Goal: Task Accomplishment & Management: Complete application form

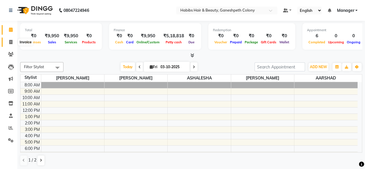
click at [12, 44] on span at bounding box center [11, 42] width 10 height 7
select select "service"
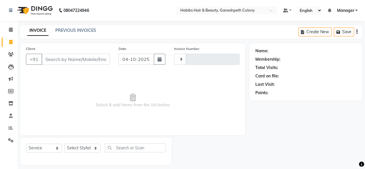
type input "0719"
select select "7148"
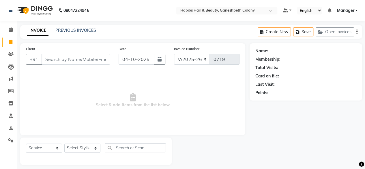
click at [49, 60] on input "Client" at bounding box center [76, 59] width 68 height 11
type input "8900914459"
click at [100, 62] on span "Add Client" at bounding box center [95, 59] width 23 height 6
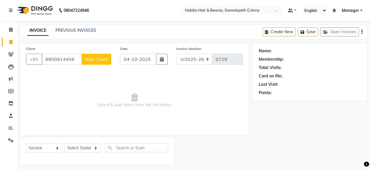
select select "22"
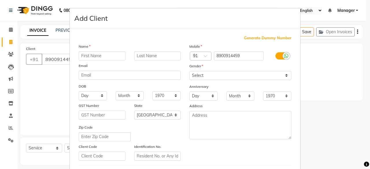
click at [93, 54] on input "text" at bounding box center [102, 55] width 47 height 9
type input "[PERSON_NAME]"
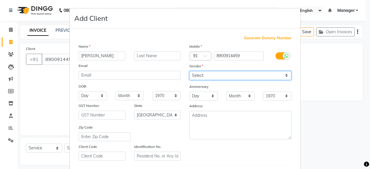
click at [199, 75] on select "Select [DEMOGRAPHIC_DATA] [DEMOGRAPHIC_DATA] Other Prefer Not To Say" at bounding box center [240, 75] width 102 height 9
select select "[DEMOGRAPHIC_DATA]"
click at [189, 71] on select "Select [DEMOGRAPHIC_DATA] [DEMOGRAPHIC_DATA] Other Prefer Not To Say" at bounding box center [240, 75] width 102 height 9
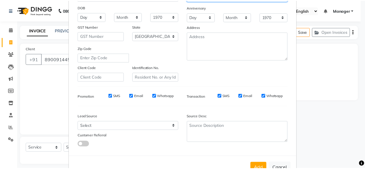
scroll to position [96, 0]
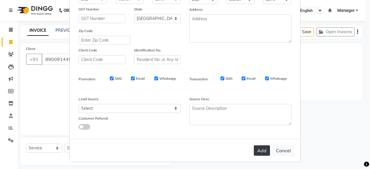
click at [258, 149] on button "Add" at bounding box center [262, 150] width 16 height 10
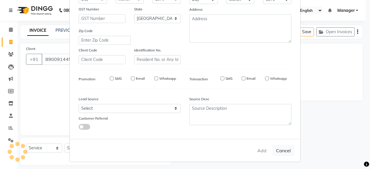
type input "89******59"
select select
select select "null"
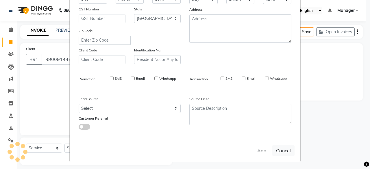
select select
checkbox input "false"
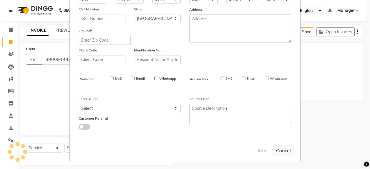
checkbox input "false"
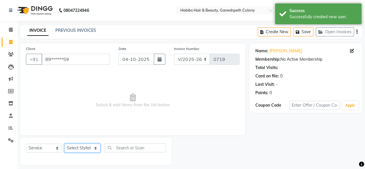
click at [87, 148] on select "Select Stylist AARSHAD ASHALESHA [PERSON_NAME] [PERSON_NAME] Manager [PERSON_NA…" at bounding box center [82, 148] width 36 height 9
select select "69444"
click at [64, 144] on select "Select Stylist AARSHAD ASHALESHA [PERSON_NAME] [PERSON_NAME] Manager [PERSON_NA…" at bounding box center [82, 148] width 36 height 9
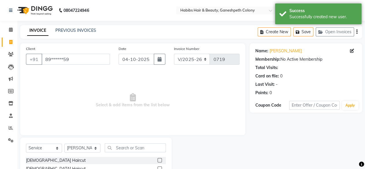
click at [158, 159] on label at bounding box center [160, 160] width 4 height 4
click at [158, 159] on input "checkbox" at bounding box center [160, 161] width 4 height 4
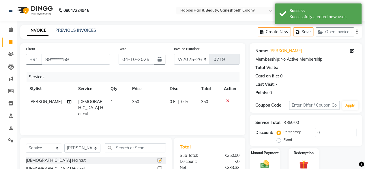
checkbox input "false"
click at [138, 103] on td "350" at bounding box center [148, 107] width 38 height 25
select select "69444"
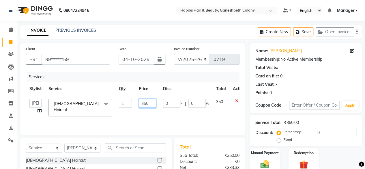
click at [151, 102] on input "350" at bounding box center [147, 103] width 17 height 9
type input "3"
type input "200"
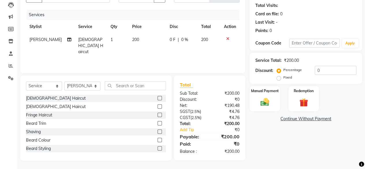
click at [293, 149] on div "Name: [PERSON_NAME] Membership: No Active Membership Total Visits: Card on file…" at bounding box center [308, 70] width 117 height 179
click at [267, 105] on img at bounding box center [265, 102] width 15 height 10
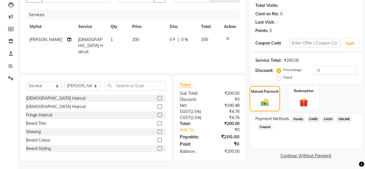
click at [132, 40] on span "200" at bounding box center [135, 39] width 7 height 5
select select "69444"
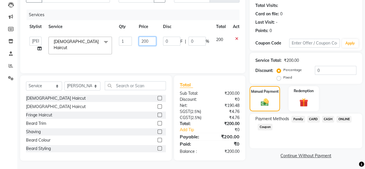
click at [143, 41] on input "200" at bounding box center [147, 41] width 17 height 9
type input "300"
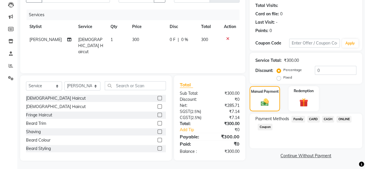
click at [297, 141] on div "Payment Methods Family CARD CASH ONLINE Coupon" at bounding box center [306, 130] width 113 height 35
click at [343, 119] on span "ONLINE" at bounding box center [344, 119] width 15 height 7
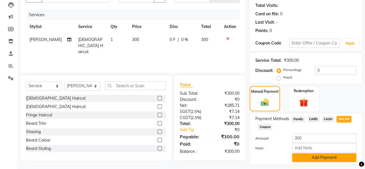
click at [311, 158] on button "Add Payment" at bounding box center [324, 157] width 64 height 9
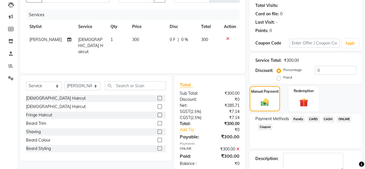
scroll to position [94, 0]
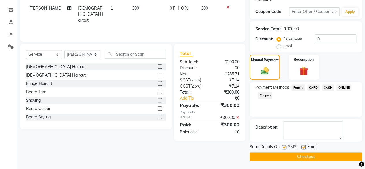
click at [308, 156] on button "Checkout" at bounding box center [306, 156] width 113 height 9
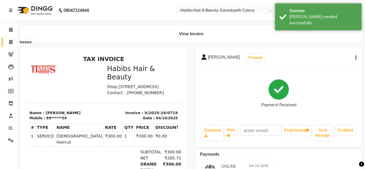
click at [8, 44] on span at bounding box center [11, 42] width 10 height 7
select select "service"
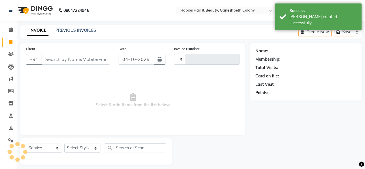
type input "0720"
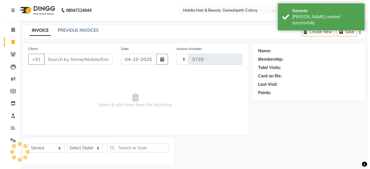
scroll to position [4, 0]
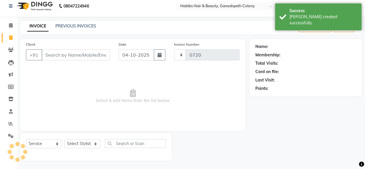
select select "7148"
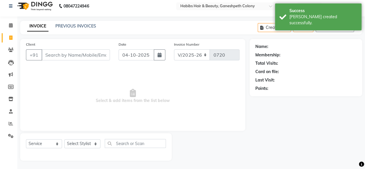
click at [71, 54] on input "Client" at bounding box center [76, 54] width 68 height 11
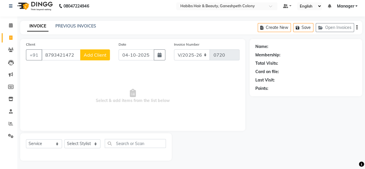
type input "8793421472"
click at [99, 55] on span "Add Client" at bounding box center [95, 55] width 23 height 6
select select "22"
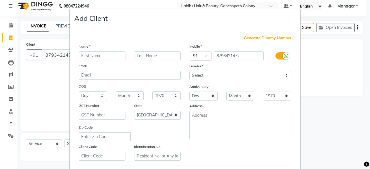
click at [98, 56] on input "text" at bounding box center [102, 55] width 47 height 9
type input "[PERSON_NAME]"
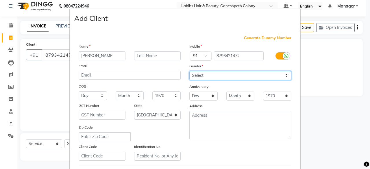
click at [199, 74] on select "Select [DEMOGRAPHIC_DATA] [DEMOGRAPHIC_DATA] Other Prefer Not To Say" at bounding box center [240, 75] width 102 height 9
select select "[DEMOGRAPHIC_DATA]"
click at [189, 71] on select "Select [DEMOGRAPHIC_DATA] [DEMOGRAPHIC_DATA] Other Prefer Not To Say" at bounding box center [240, 75] width 102 height 9
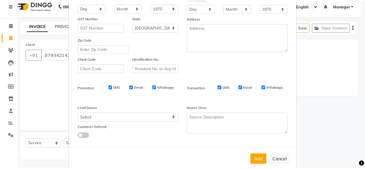
scroll to position [89, 0]
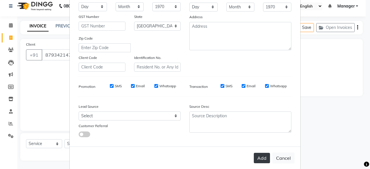
click at [261, 159] on button "Add" at bounding box center [262, 158] width 16 height 10
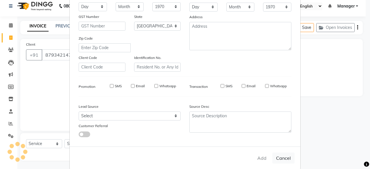
type input "87******72"
select select
select select "null"
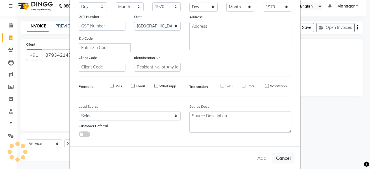
select select
checkbox input "false"
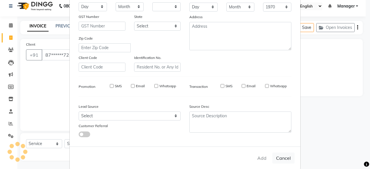
checkbox input "false"
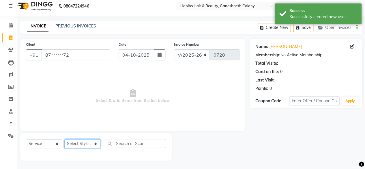
click at [81, 143] on select "Select Stylist AARSHAD ASHALESHA [PERSON_NAME] [PERSON_NAME] Manager [PERSON_NA…" at bounding box center [82, 143] width 36 height 9
select select "89130"
click at [64, 139] on select "Select Stylist AARSHAD ASHALESHA [PERSON_NAME] [PERSON_NAME] Manager [PERSON_NA…" at bounding box center [82, 143] width 36 height 9
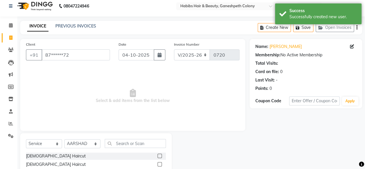
click at [158, 155] on label at bounding box center [160, 156] width 4 height 4
click at [158, 155] on input "checkbox" at bounding box center [160, 156] width 4 height 4
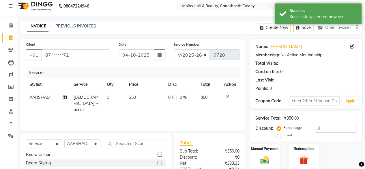
checkbox input "false"
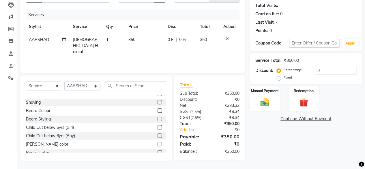
scroll to position [25, 0]
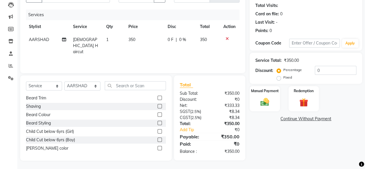
click at [158, 97] on label at bounding box center [160, 98] width 4 height 4
click at [158, 97] on input "checkbox" at bounding box center [160, 98] width 4 height 4
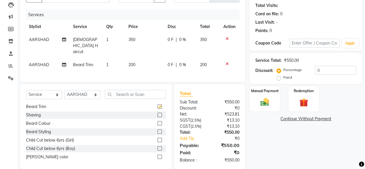
checkbox input "false"
click at [140, 38] on td "350" at bounding box center [144, 45] width 39 height 25
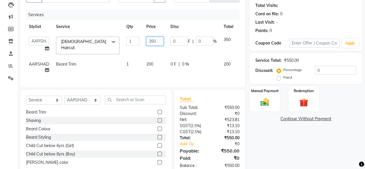
click at [160, 40] on input "350" at bounding box center [154, 41] width 17 height 9
type input "300"
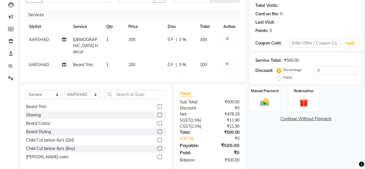
click at [256, 146] on div "Name: [PERSON_NAME] Membership: No Active Membership Total Visits: Card on file…" at bounding box center [308, 75] width 117 height 188
click at [266, 107] on div "Manual Payment" at bounding box center [264, 98] width 31 height 26
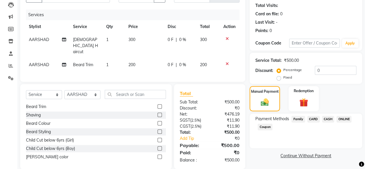
click at [345, 119] on span "ONLINE" at bounding box center [344, 119] width 15 height 7
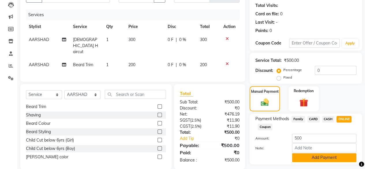
click at [337, 155] on button "Add Payment" at bounding box center [324, 157] width 64 height 9
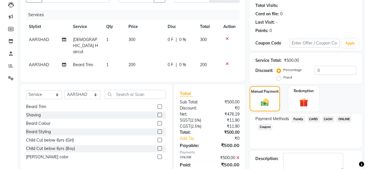
scroll to position [94, 0]
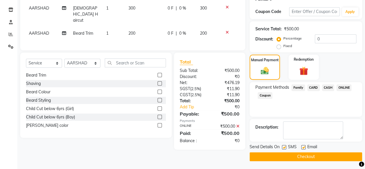
click at [324, 154] on button "Checkout" at bounding box center [306, 156] width 113 height 9
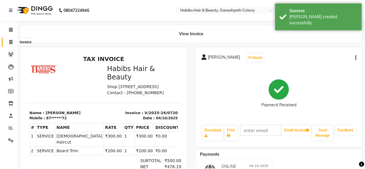
click at [12, 43] on span at bounding box center [11, 42] width 10 height 7
select select "7148"
select select "service"
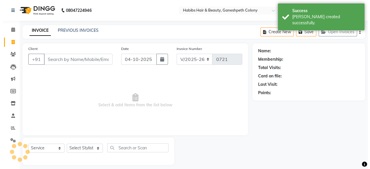
scroll to position [4, 0]
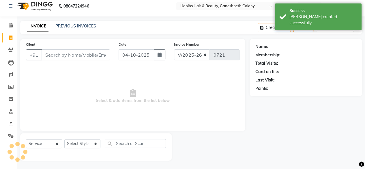
click at [60, 53] on input "Client" at bounding box center [76, 54] width 68 height 11
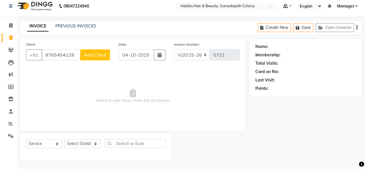
type input "9765454229"
click at [93, 57] on span "Add Client" at bounding box center [95, 55] width 23 height 6
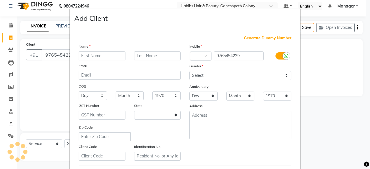
select select "22"
click at [98, 53] on input "text" at bounding box center [102, 55] width 47 height 9
type input "[PERSON_NAME]"
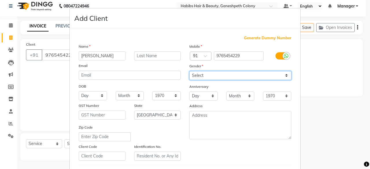
click at [198, 75] on select "Select [DEMOGRAPHIC_DATA] [DEMOGRAPHIC_DATA] Other Prefer Not To Say" at bounding box center [240, 75] width 102 height 9
select select "[DEMOGRAPHIC_DATA]"
click at [189, 71] on select "Select [DEMOGRAPHIC_DATA] [DEMOGRAPHIC_DATA] Other Prefer Not To Say" at bounding box center [240, 75] width 102 height 9
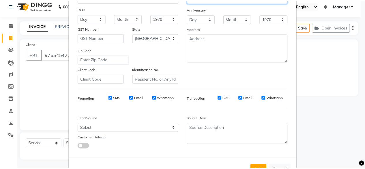
scroll to position [96, 0]
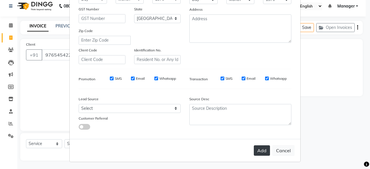
click at [258, 146] on button "Add" at bounding box center [262, 150] width 16 height 10
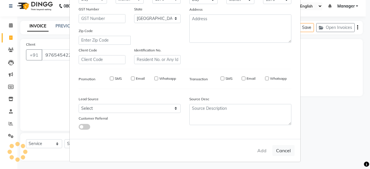
type input "97******29"
select select
select select "null"
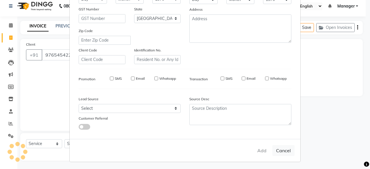
select select
checkbox input "false"
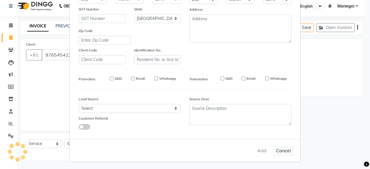
checkbox input "false"
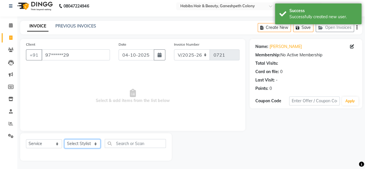
click at [85, 141] on select "Select Stylist AARSHAD ASHALESHA [PERSON_NAME] [PERSON_NAME] Manager [PERSON_NA…" at bounding box center [82, 143] width 36 height 9
select select "69444"
click at [64, 139] on select "Select Stylist AARSHAD ASHALESHA [PERSON_NAME] [PERSON_NAME] Manager [PERSON_NA…" at bounding box center [82, 143] width 36 height 9
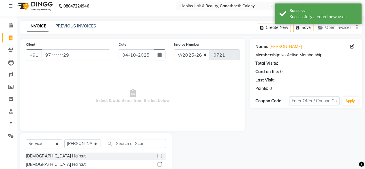
click at [158, 155] on label at bounding box center [160, 156] width 4 height 4
click at [158, 155] on input "checkbox" at bounding box center [160, 156] width 4 height 4
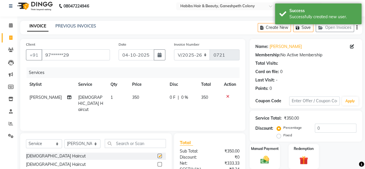
checkbox input "false"
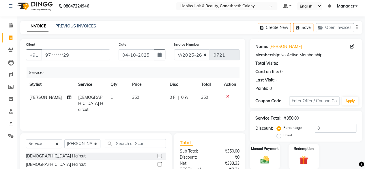
click at [139, 96] on td "350" at bounding box center [148, 103] width 38 height 25
select select "69444"
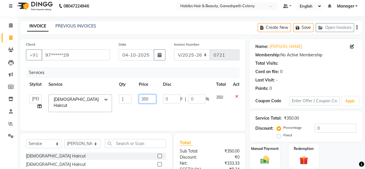
click at [152, 100] on input "350" at bounding box center [147, 98] width 17 height 9
type input "3"
type input "200"
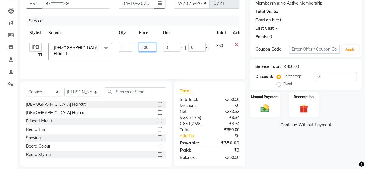
scroll to position [62, 0]
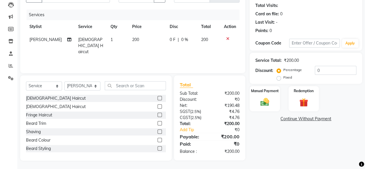
click at [272, 131] on div "Name: [PERSON_NAME] Membership: No Active Membership Total Visits: Card on file…" at bounding box center [308, 70] width 117 height 179
click at [264, 103] on img at bounding box center [265, 102] width 15 height 10
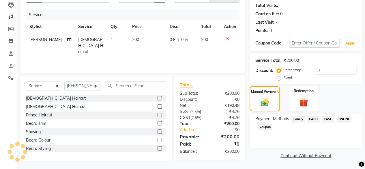
click at [348, 119] on span "ONLINE" at bounding box center [344, 119] width 15 height 7
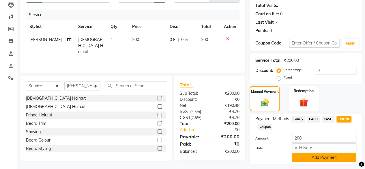
click at [332, 155] on button "Add Payment" at bounding box center [324, 157] width 64 height 9
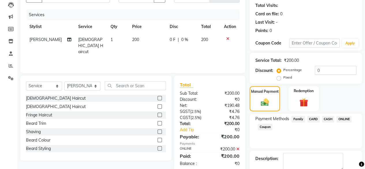
scroll to position [94, 0]
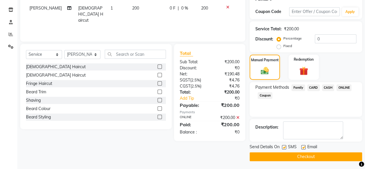
click at [321, 155] on button "Checkout" at bounding box center [306, 156] width 113 height 9
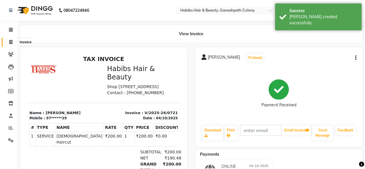
click at [11, 40] on icon at bounding box center [10, 42] width 3 height 4
select select "service"
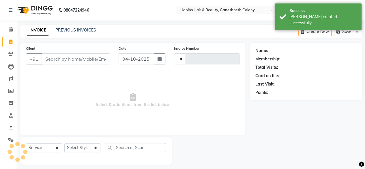
type input "0722"
select select "7148"
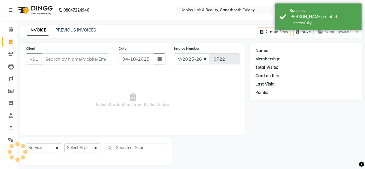
scroll to position [4, 0]
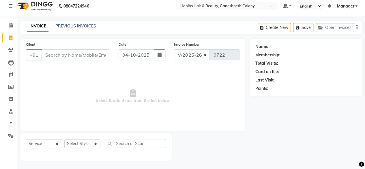
click at [60, 55] on input "Client" at bounding box center [76, 54] width 68 height 11
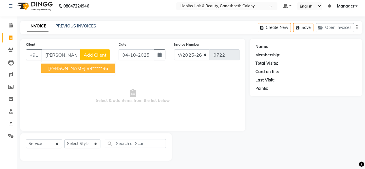
click at [87, 68] on ngb-highlight "89*****86" at bounding box center [98, 68] width 22 height 6
type input "89*****86"
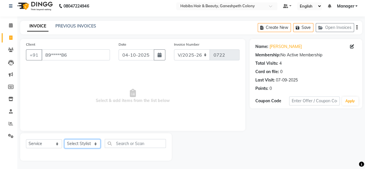
click at [85, 143] on select "Select Stylist AARSHAD ASHALESHA [PERSON_NAME] [PERSON_NAME] Manager [PERSON_NA…" at bounding box center [82, 143] width 36 height 9
select select "69444"
click at [64, 139] on select "Select Stylist AARSHAD ASHALESHA [PERSON_NAME] [PERSON_NAME] Manager [PERSON_NA…" at bounding box center [82, 143] width 36 height 9
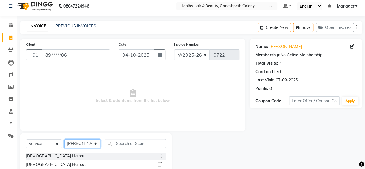
scroll to position [62, 0]
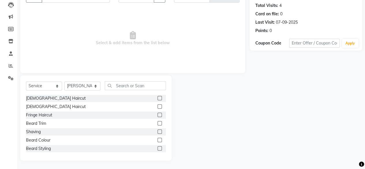
click at [158, 122] on label at bounding box center [160, 123] width 4 height 4
click at [158, 122] on input "checkbox" at bounding box center [160, 124] width 4 height 4
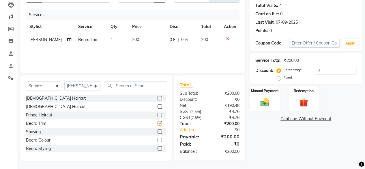
checkbox input "false"
click at [258, 101] on img at bounding box center [265, 102] width 15 height 10
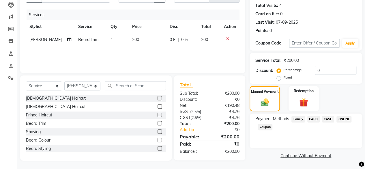
click at [328, 119] on span "CASH" at bounding box center [328, 119] width 12 height 7
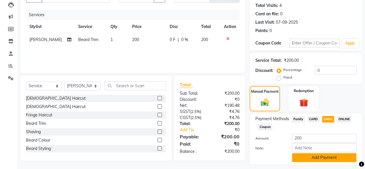
click at [335, 157] on button "Add Payment" at bounding box center [324, 157] width 64 height 9
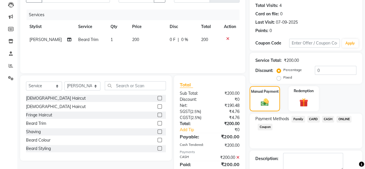
scroll to position [94, 0]
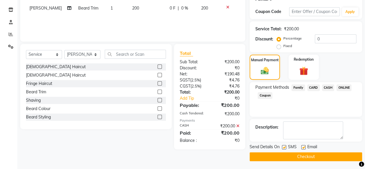
click at [331, 156] on button "Checkout" at bounding box center [306, 156] width 113 height 9
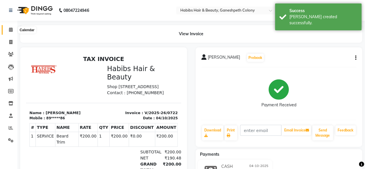
click at [13, 28] on span at bounding box center [11, 30] width 10 height 7
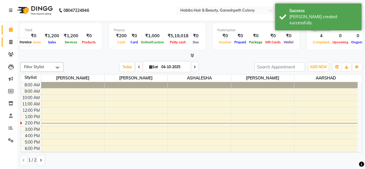
click at [10, 43] on icon at bounding box center [10, 42] width 3 height 4
select select "7148"
select select "service"
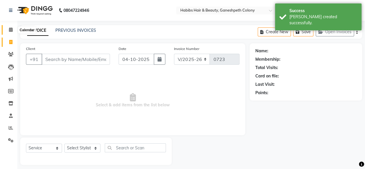
click at [8, 30] on span at bounding box center [11, 30] width 10 height 7
